Goal: Find specific page/section: Find specific page/section

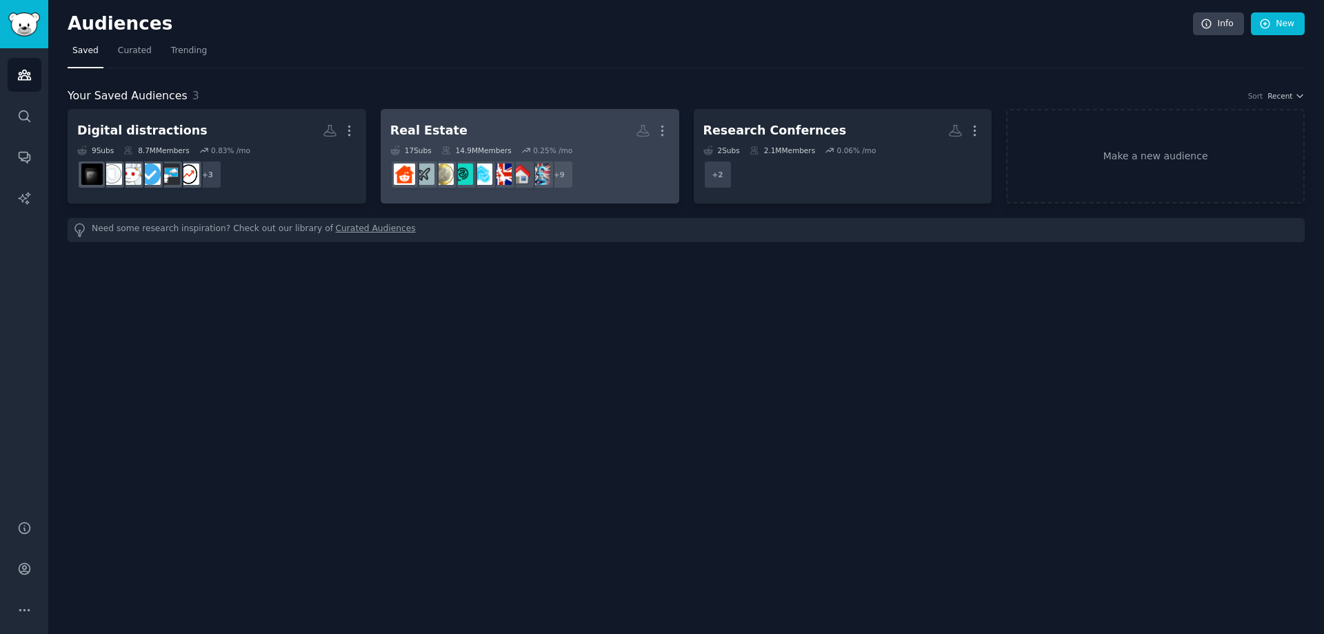
click at [421, 132] on div "Real Estate" at bounding box center [428, 130] width 77 height 17
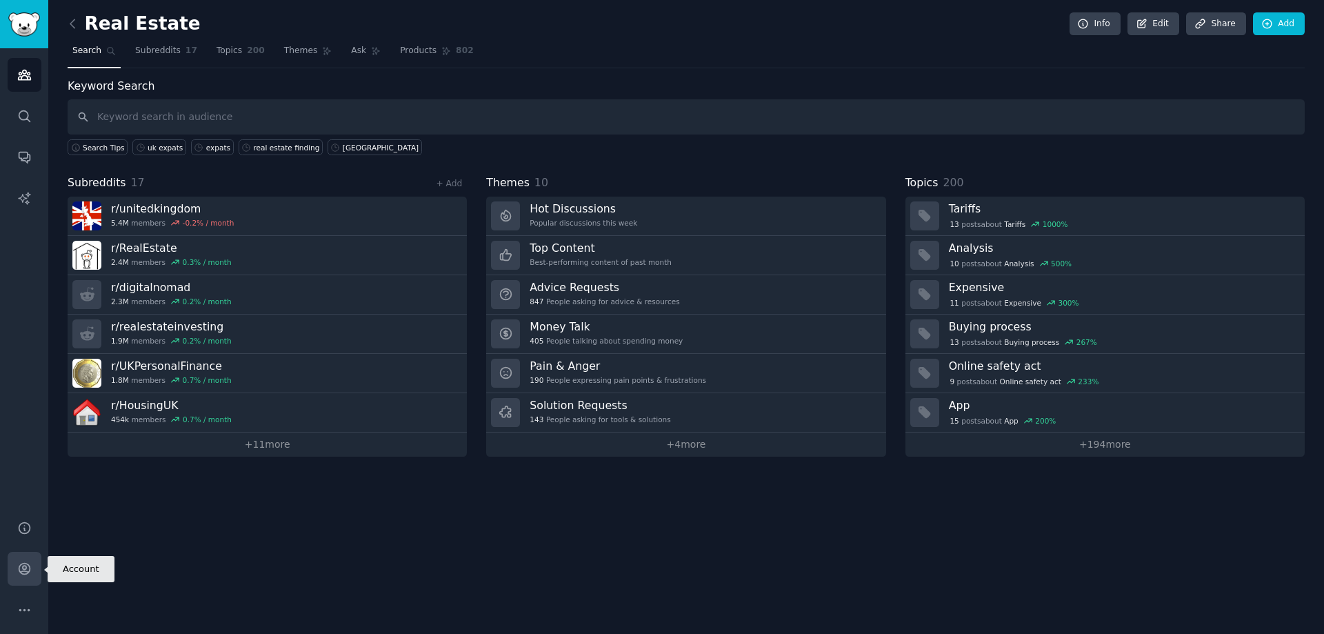
click at [23, 573] on icon "Sidebar" at bounding box center [24, 568] width 14 height 14
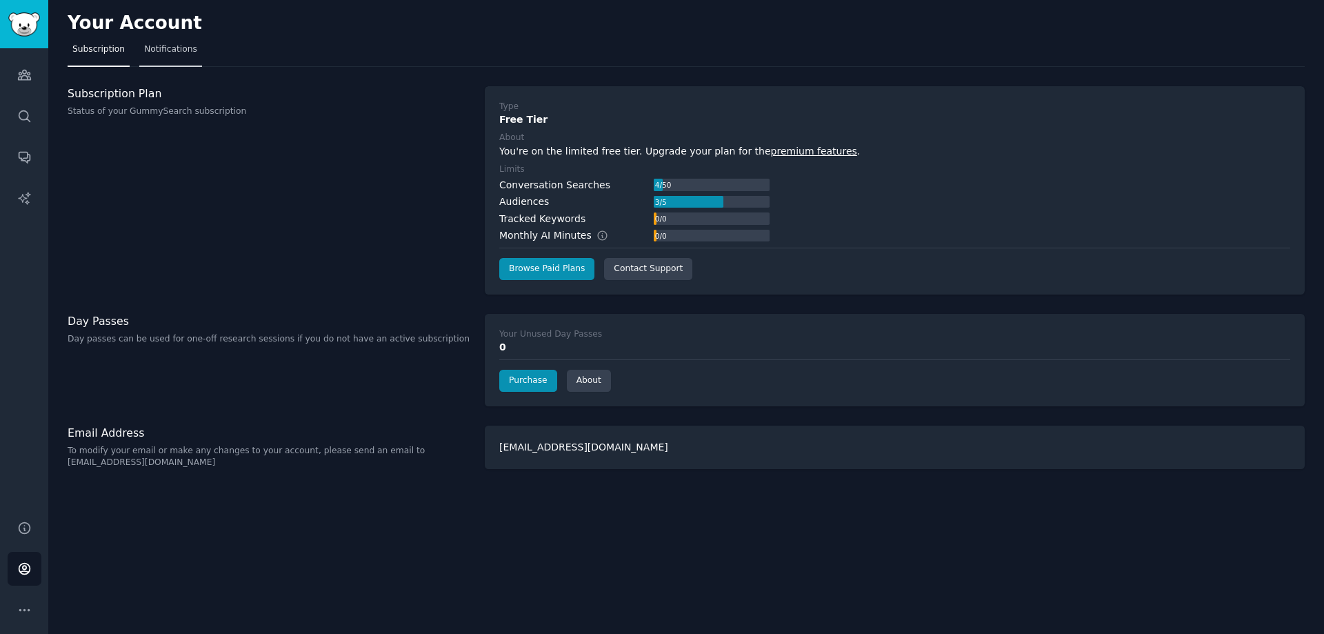
click at [177, 50] on span "Notifications" at bounding box center [170, 49] width 53 height 12
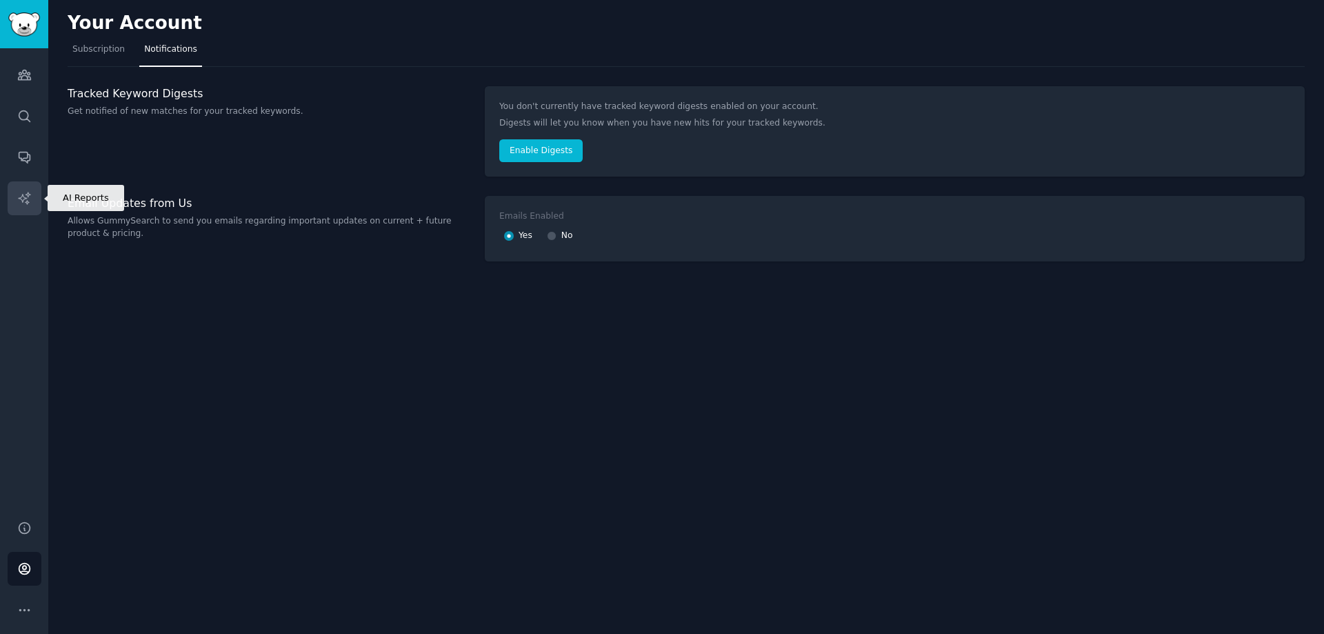
click at [19, 205] on icon "Sidebar" at bounding box center [24, 198] width 14 height 14
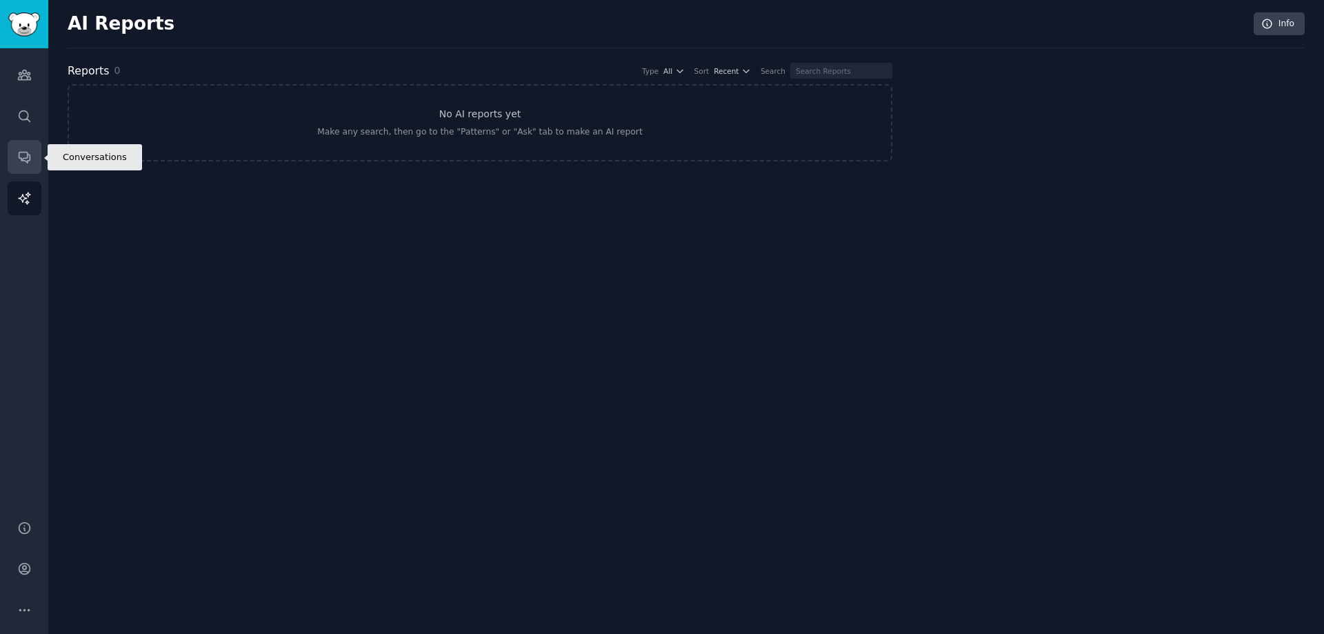
click at [33, 161] on link "Conversations" at bounding box center [25, 157] width 34 height 34
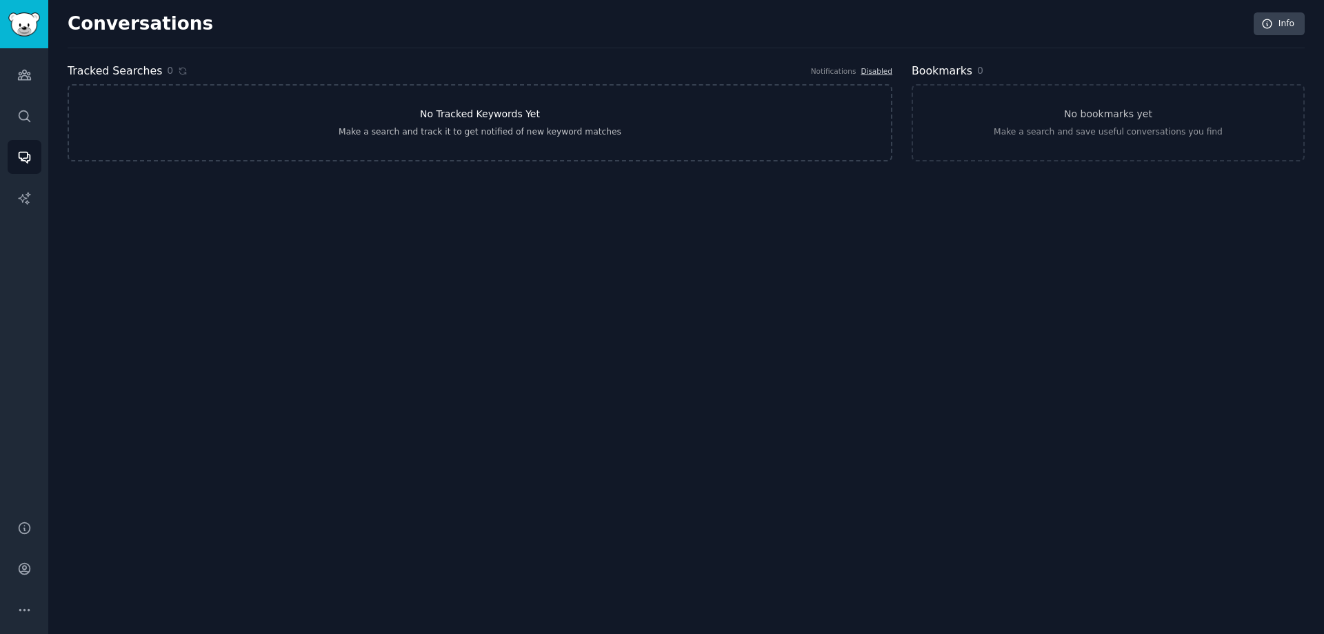
click at [609, 138] on link "No Tracked Keywords Yet Make a search and track it to get notified of new keywo…" at bounding box center [480, 122] width 825 height 77
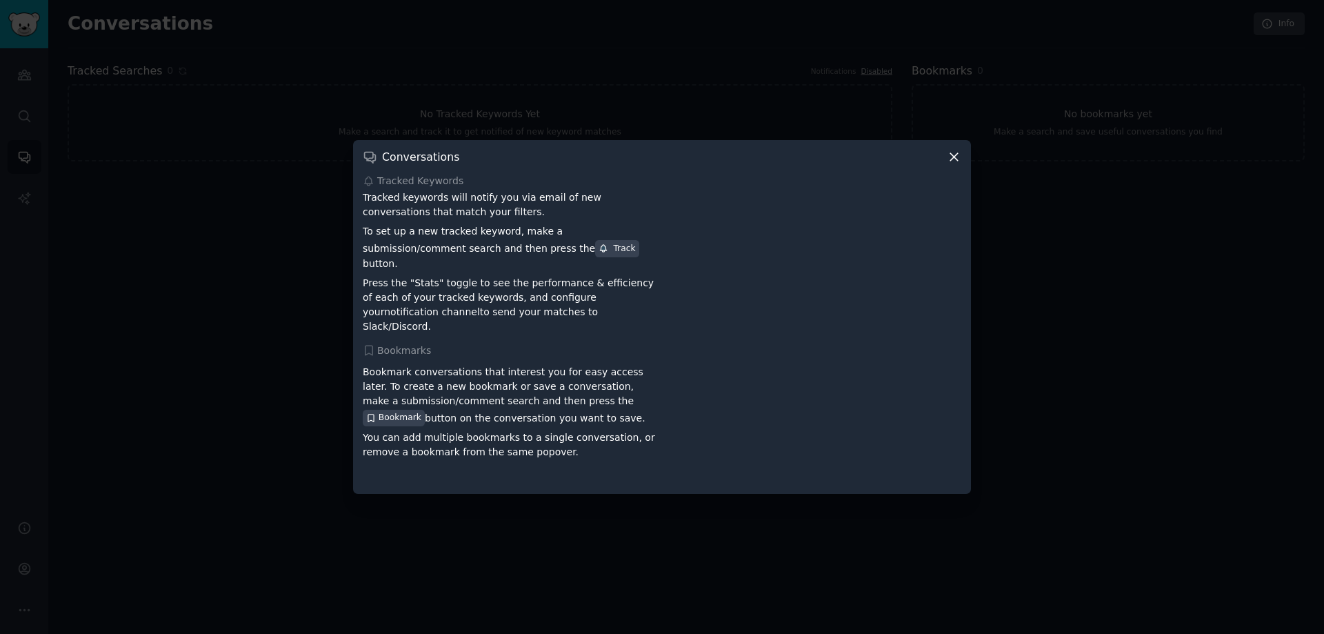
click at [956, 164] on icon at bounding box center [954, 157] width 14 height 14
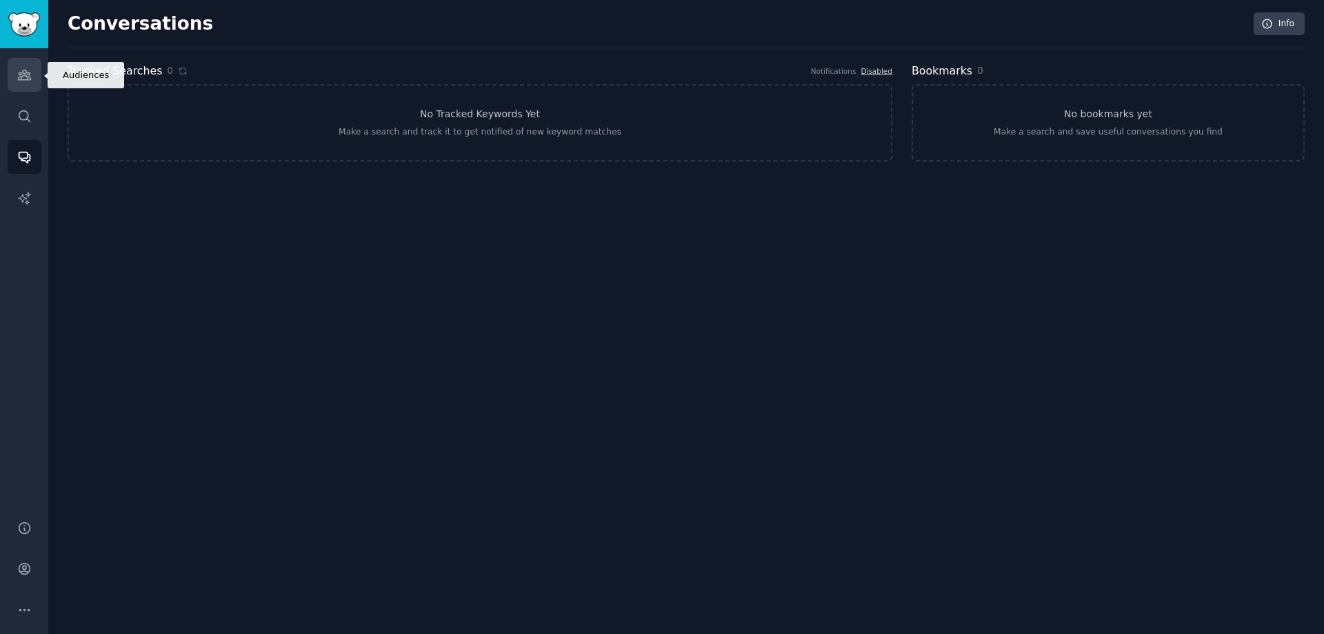
click at [27, 65] on link "Audiences" at bounding box center [25, 75] width 34 height 34
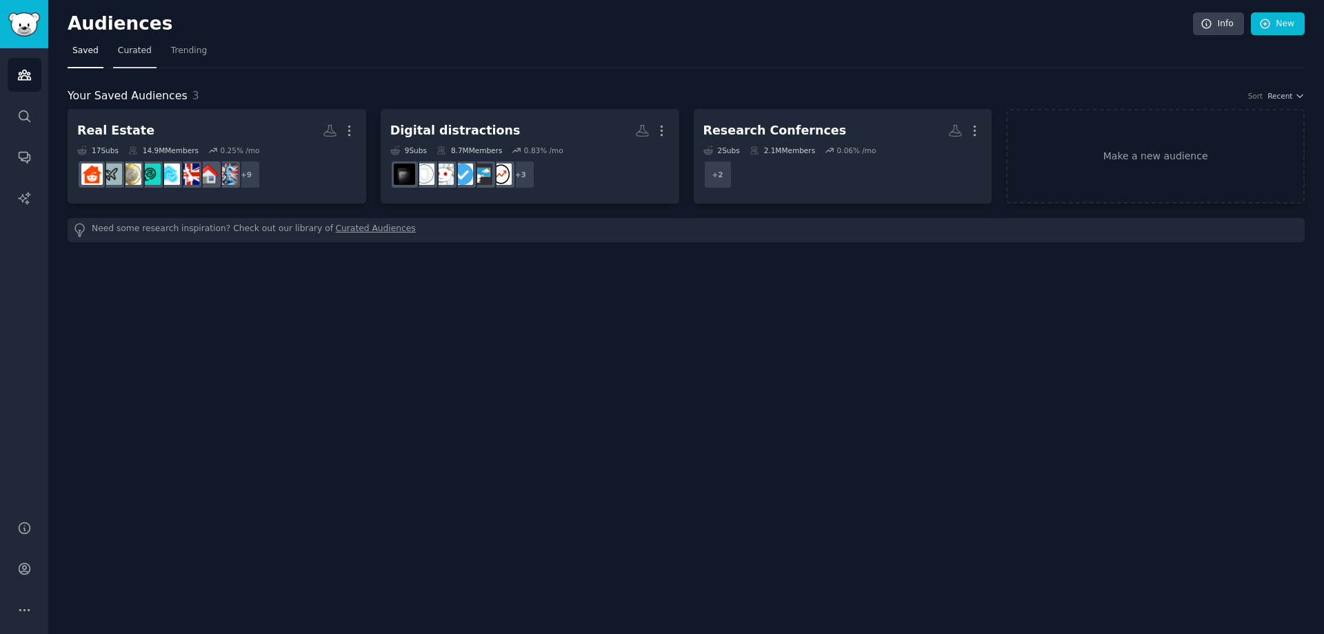
click at [118, 54] on span "Curated" at bounding box center [135, 51] width 34 height 12
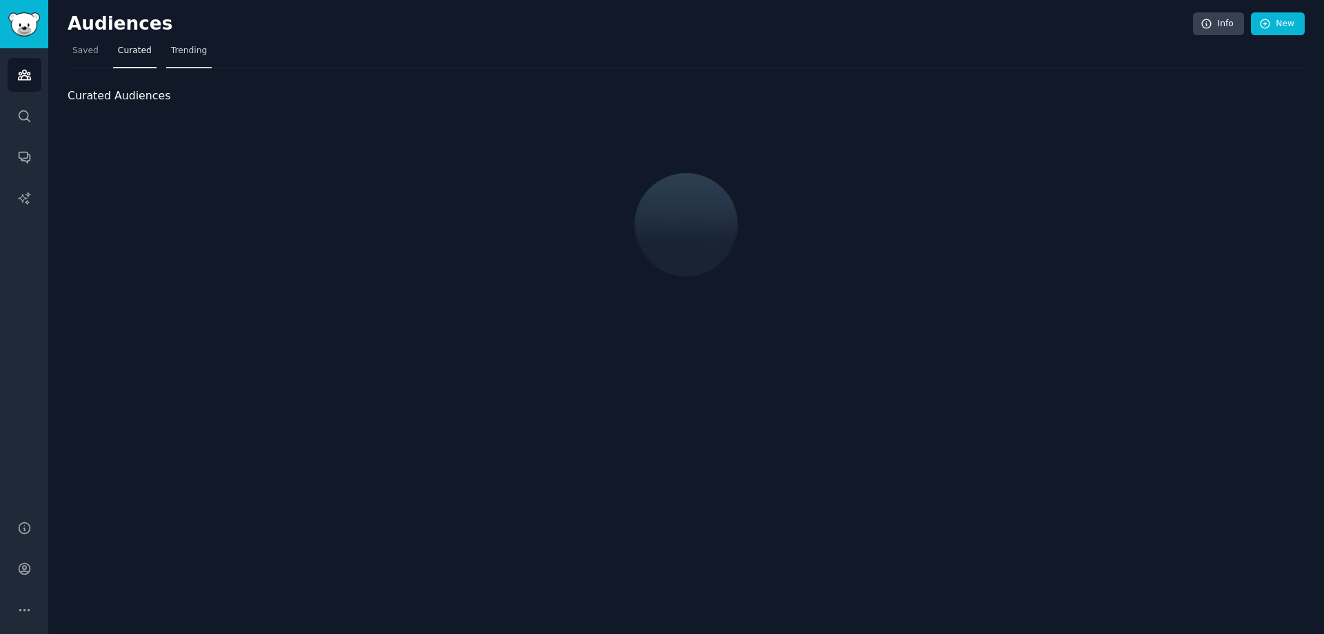
click at [188, 53] on span "Trending" at bounding box center [189, 51] width 36 height 12
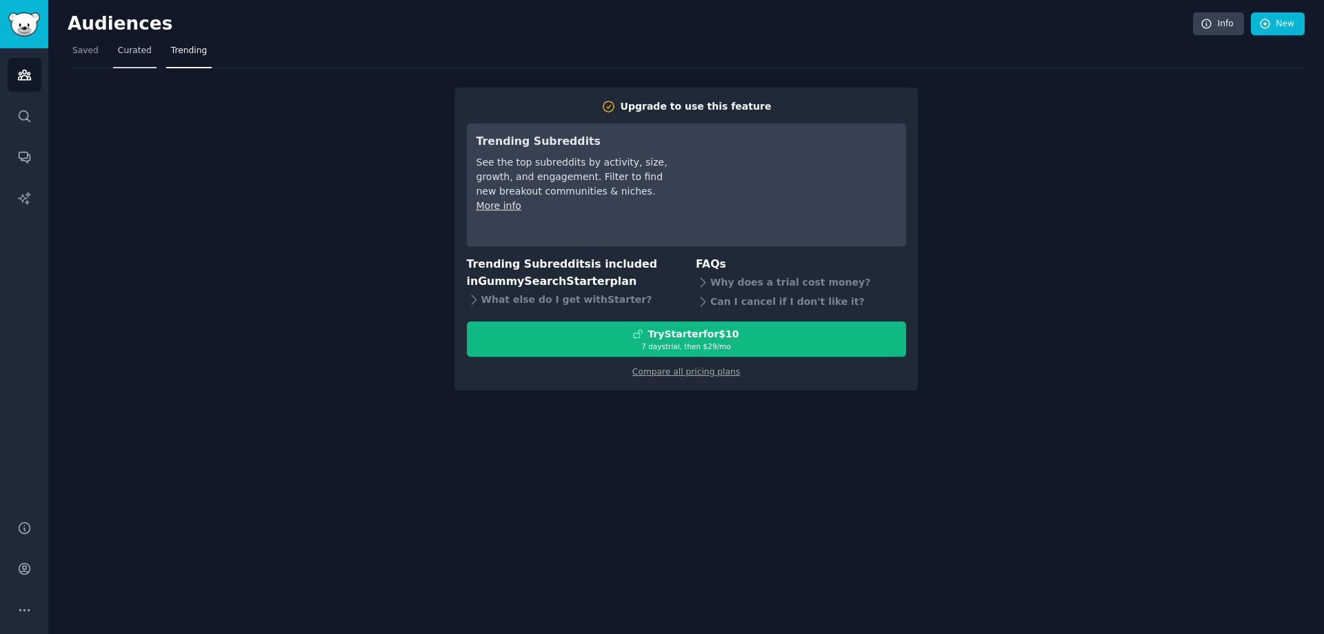
click at [125, 59] on link "Curated" at bounding box center [134, 54] width 43 height 28
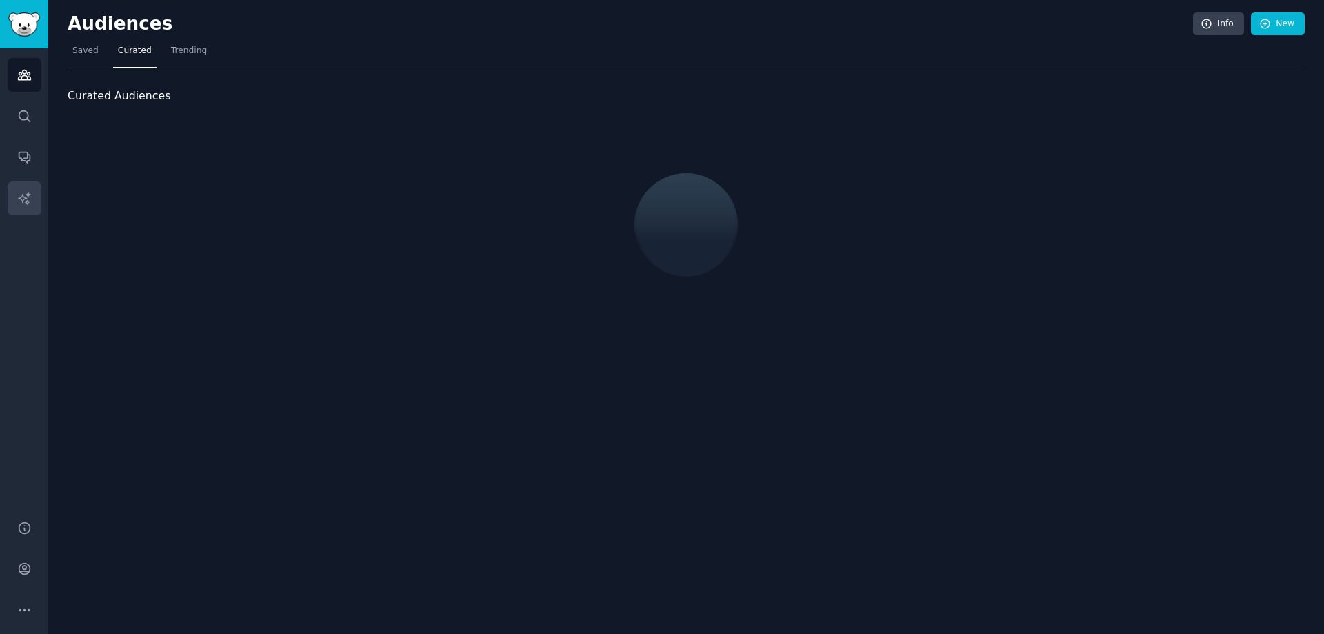
click at [70, 48] on link "Saved" at bounding box center [86, 54] width 36 height 28
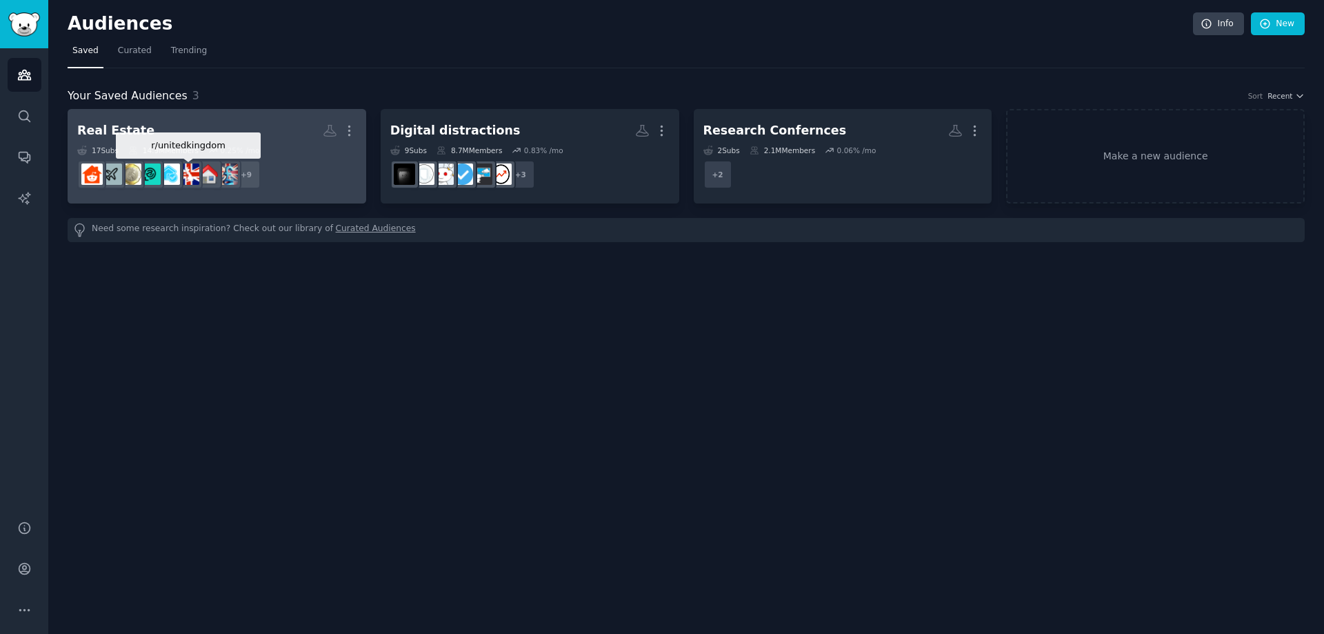
click at [191, 173] on img at bounding box center [188, 173] width 21 height 21
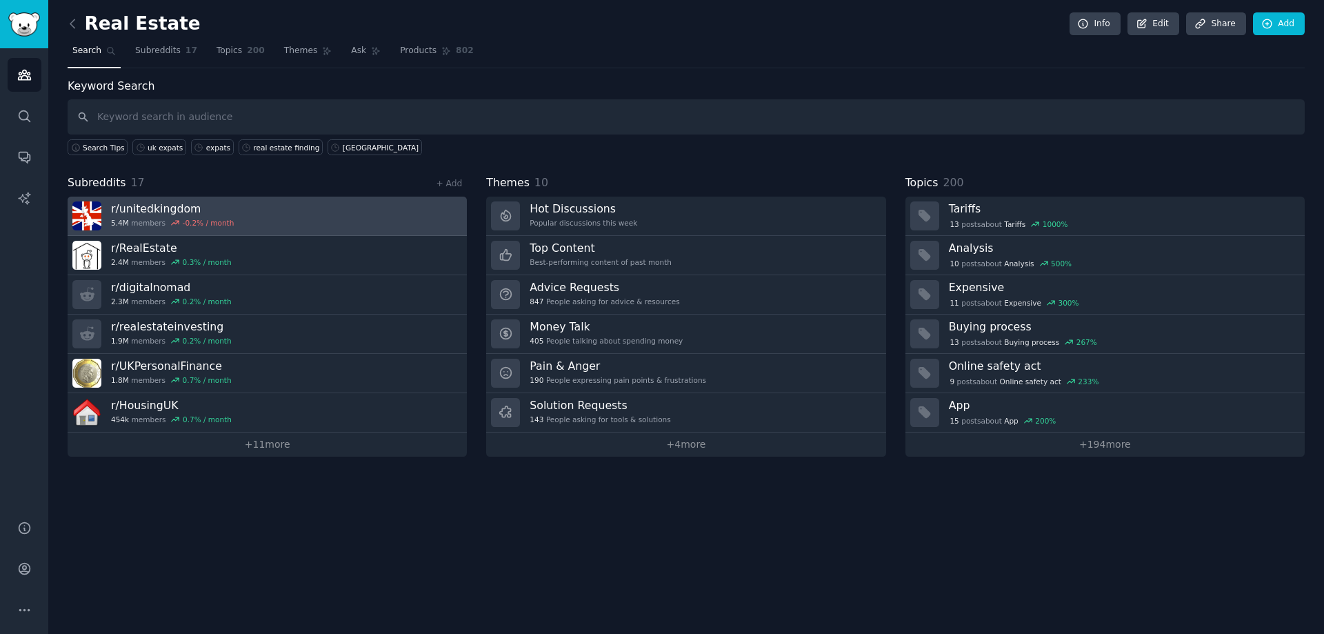
click at [180, 208] on h3 "r/ unitedkingdom" at bounding box center [172, 208] width 123 height 14
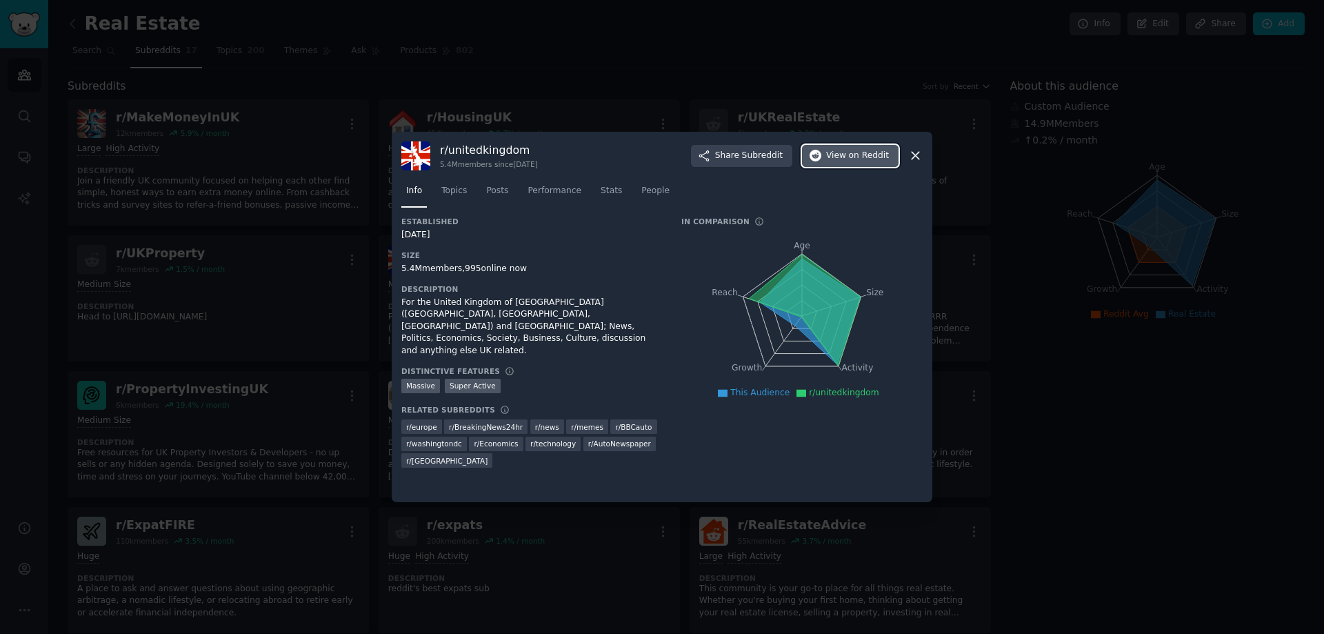
click at [857, 152] on span "on Reddit" at bounding box center [869, 156] width 40 height 12
click at [0, 170] on div at bounding box center [662, 317] width 1324 height 634
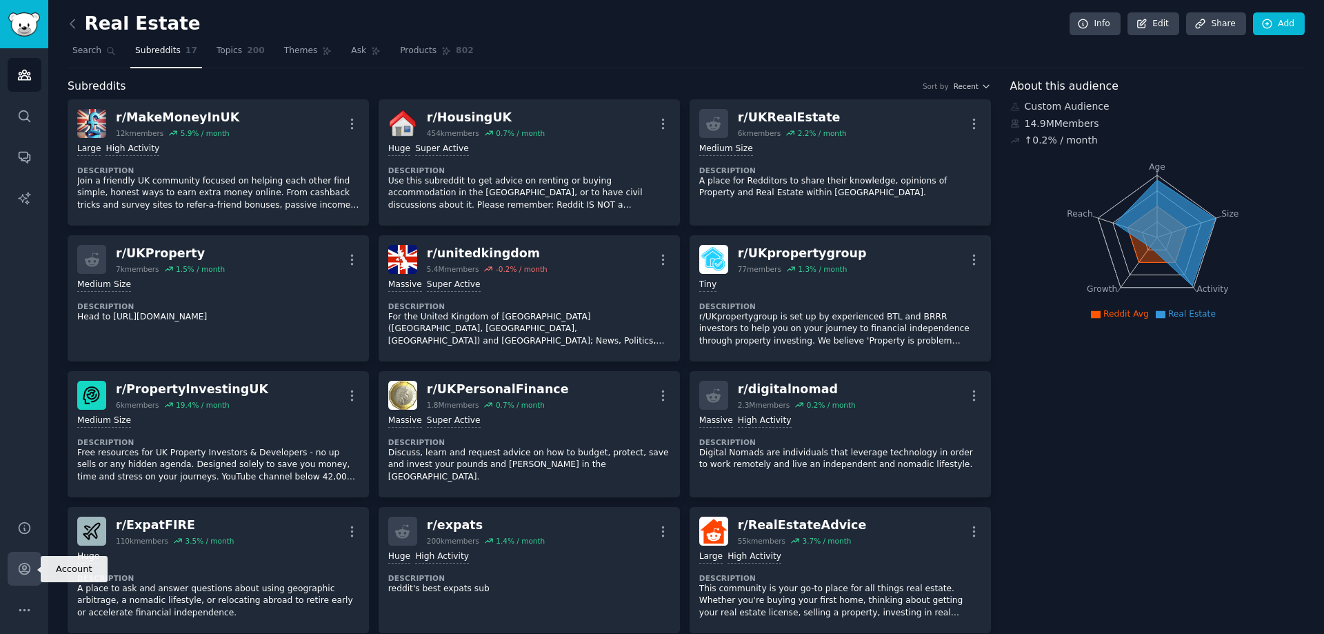
click at [29, 581] on link "Account" at bounding box center [25, 569] width 34 height 34
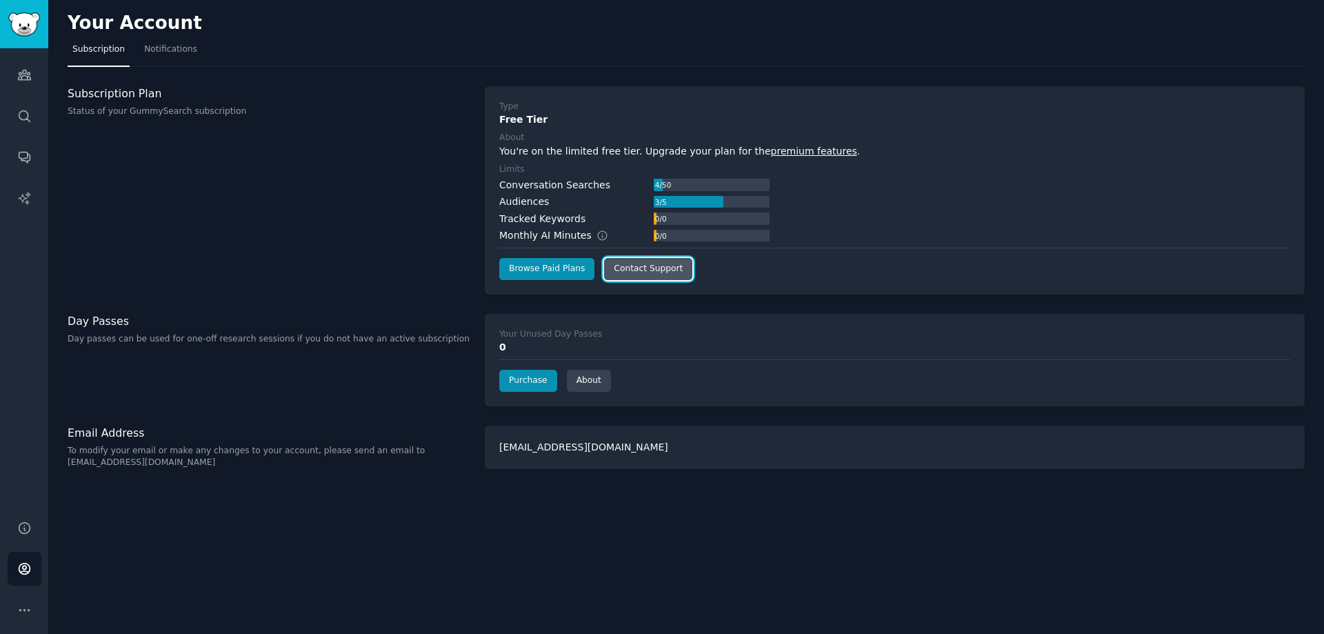
click at [647, 273] on link "Contact Support" at bounding box center [648, 269] width 88 height 22
click at [647, 272] on link "Contact Support" at bounding box center [648, 269] width 88 height 22
click at [679, 268] on link "Contact Support" at bounding box center [648, 269] width 88 height 22
click at [17, 32] on img "Sidebar" at bounding box center [24, 24] width 32 height 24
